Goal: Information Seeking & Learning: Find specific fact

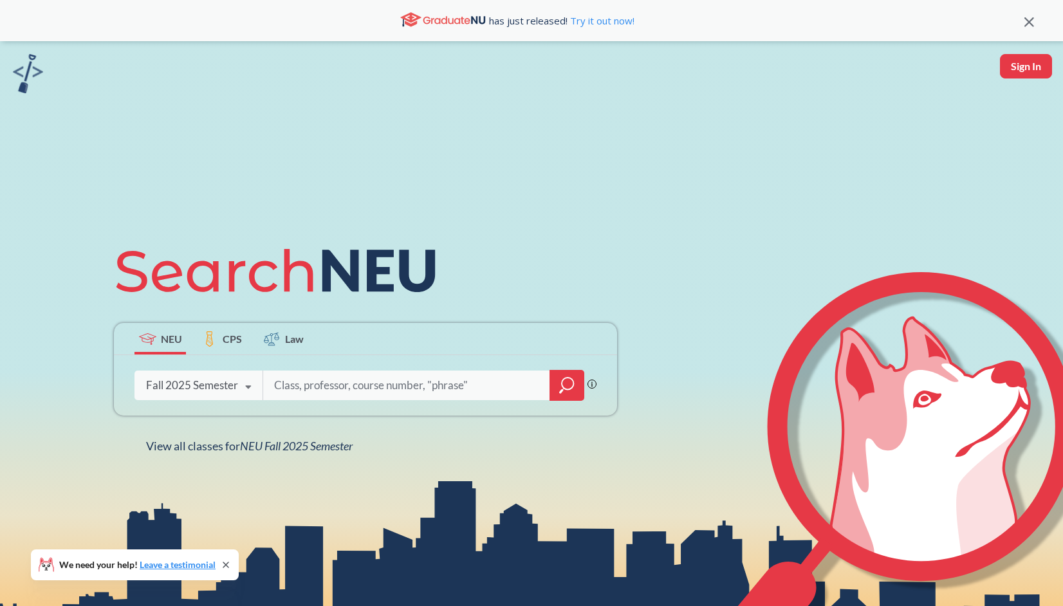
click at [334, 379] on input "search" at bounding box center [407, 385] width 268 height 27
type input "[PERSON_NAME]"
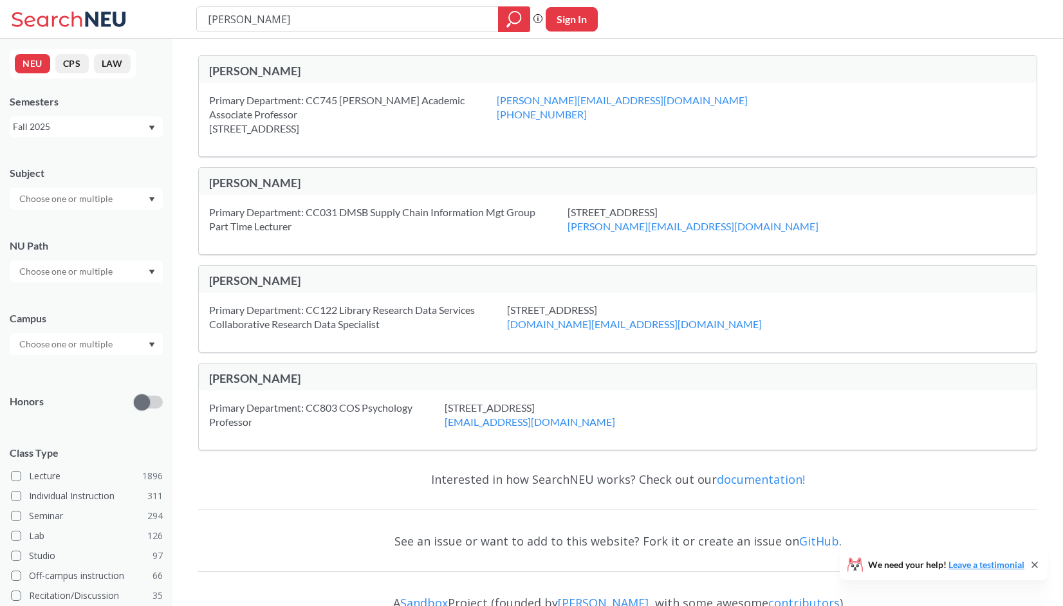
click at [378, 100] on div "Primary Department: CC745 [PERSON_NAME] Academic Associate Professor [STREET_AD…" at bounding box center [353, 114] width 288 height 42
drag, startPoint x: 302, startPoint y: 22, endPoint x: 204, endPoint y: 14, distance: 98.1
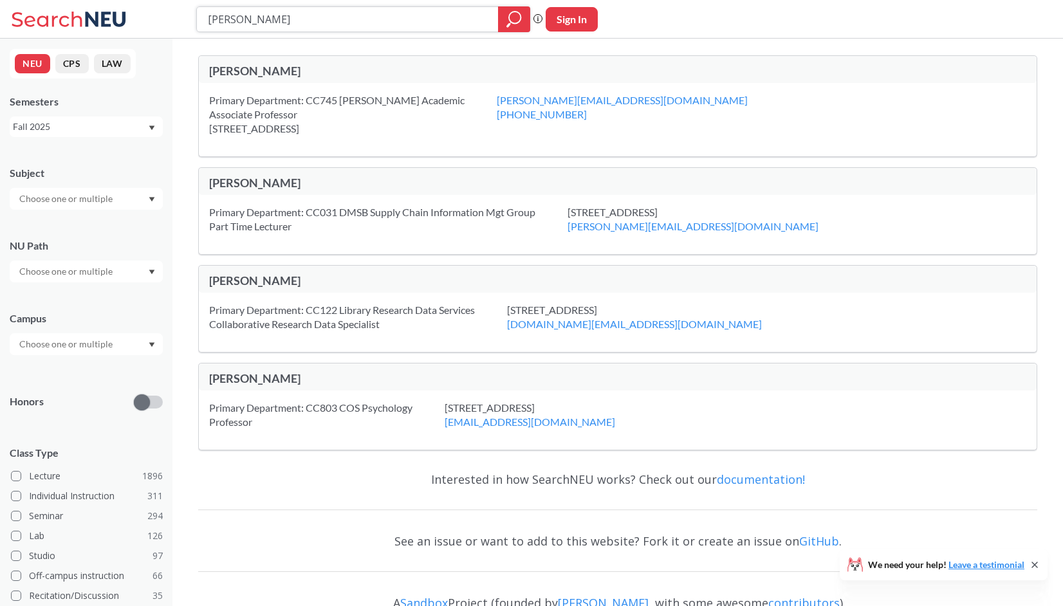
click at [204, 14] on div "[PERSON_NAME]" at bounding box center [363, 19] width 334 height 26
type input "COmputer Systems"
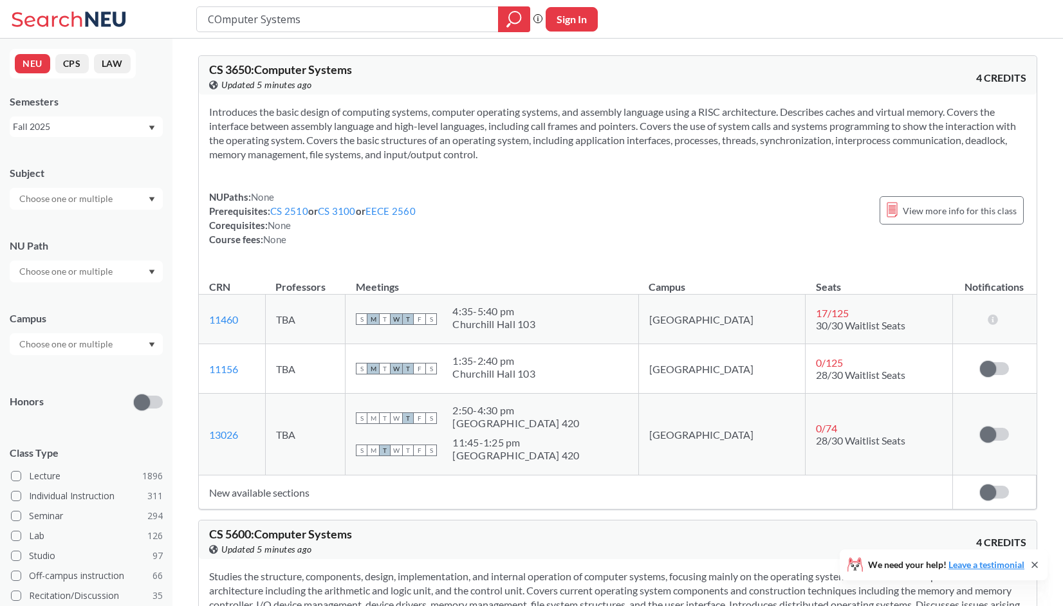
click at [222, 16] on input "COmputer Systems" at bounding box center [347, 19] width 282 height 22
type input "Computer Systems"
click at [414, 418] on span "T" at bounding box center [408, 418] width 12 height 12
